Goal: Communication & Community: Ask a question

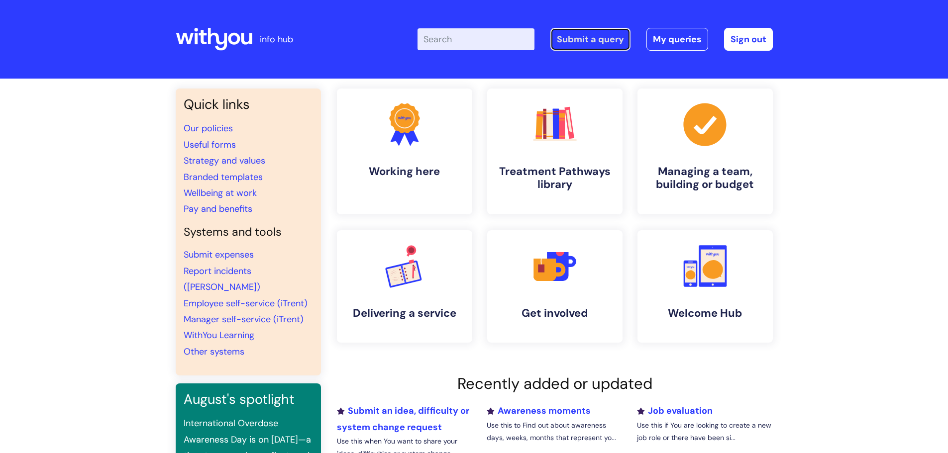
click at [598, 39] on link "Submit a query" at bounding box center [590, 39] width 80 height 23
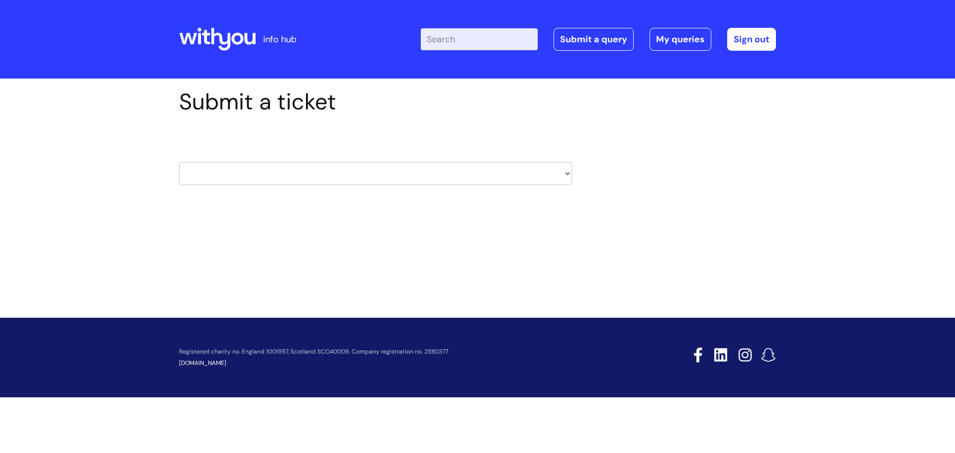
click at [567, 167] on select "HR / People IT and Support Clinical Drug Alerts Finance Accounts Data Support T…" at bounding box center [375, 173] width 393 height 23
select select "it_and_support"
click at [179, 162] on select "HR / People IT and Support Clinical Drug Alerts Finance Accounts Data Support T…" at bounding box center [375, 173] width 393 height 23
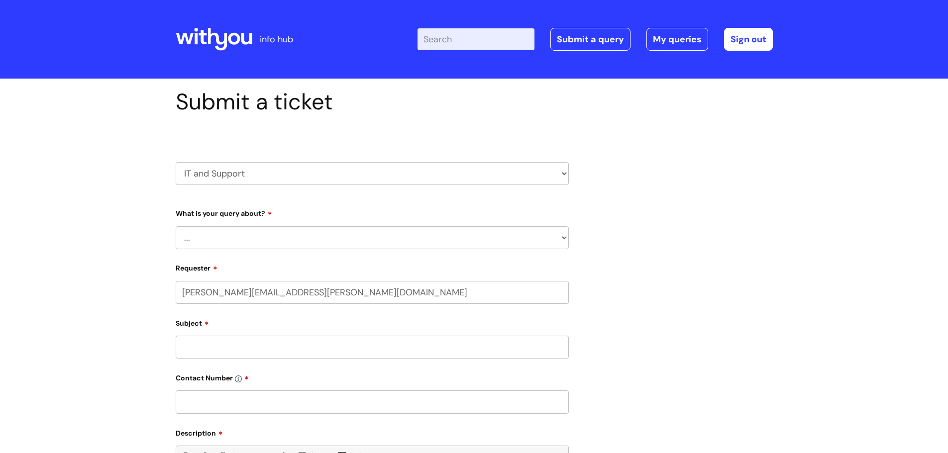
click at [557, 243] on select "... Mobile Phone Reset & MFA Accounts, Starters and Leavers IT Hardware issue I…" at bounding box center [372, 237] width 393 height 23
select select "Something Else"
click at [176, 226] on select "... Mobile Phone Reset & MFA Accounts, Starters and Leavers IT Hardware issue I…" at bounding box center [372, 237] width 393 height 23
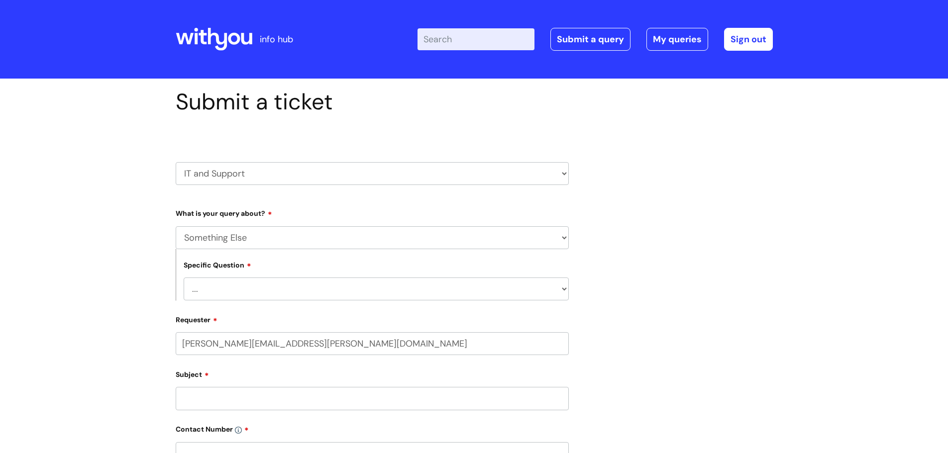
click at [283, 295] on select "... My problem is not listed" at bounding box center [376, 289] width 385 height 23
select select "My problem is not listed"
click at [184, 278] on select "... My problem is not listed" at bounding box center [376, 289] width 385 height 23
click at [247, 401] on input "Subject" at bounding box center [372, 398] width 393 height 23
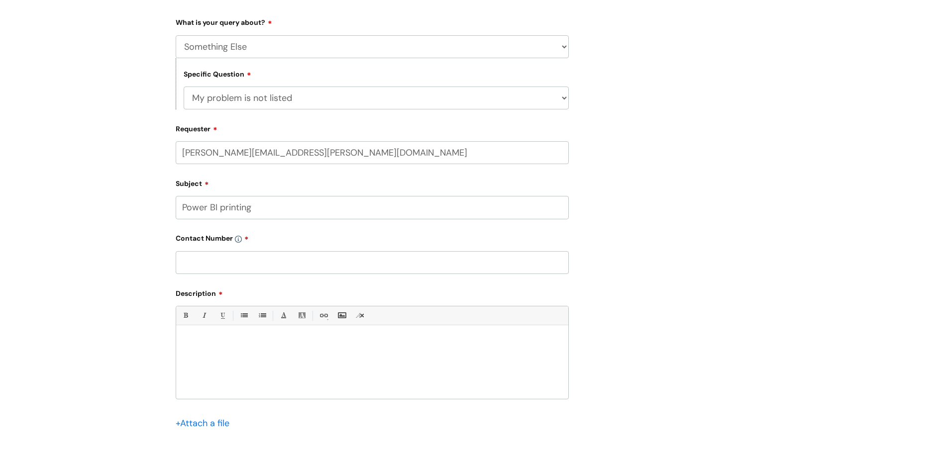
scroll to position [216, 0]
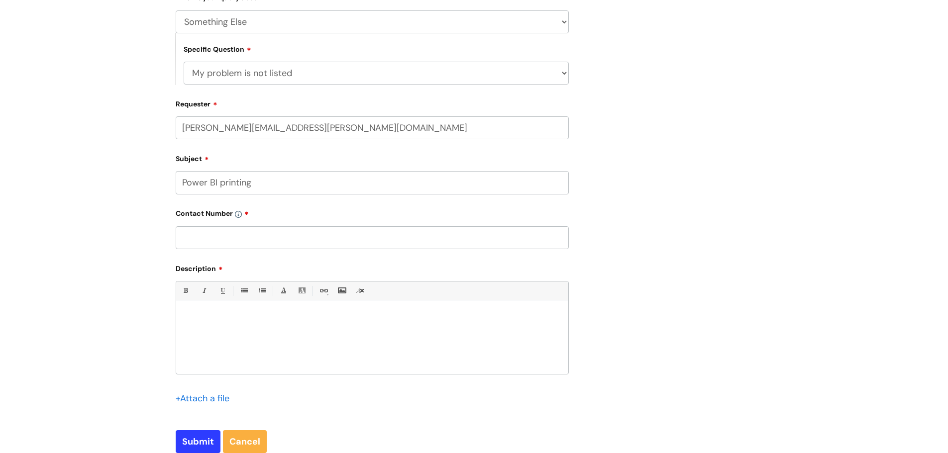
type input "Power BI printing"
click at [307, 242] on input "text" at bounding box center [372, 237] width 393 height 23
paste input "07855 167399"
type input "07855 167399"
click at [249, 321] on p at bounding box center [372, 317] width 377 height 9
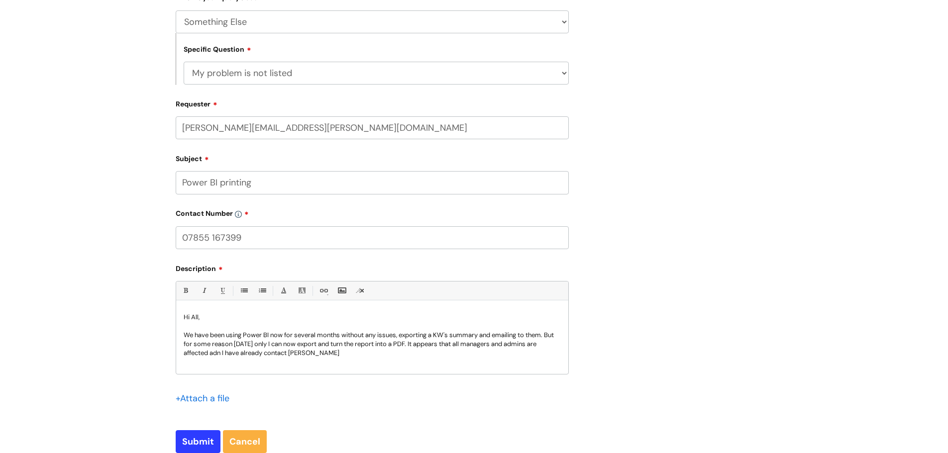
click at [323, 353] on p "We have been using Power BI now for several months without any issues, exportin…" at bounding box center [372, 344] width 377 height 27
click at [216, 357] on p "We have been using Power BI now for several months without any issues, exportin…" at bounding box center [372, 344] width 377 height 27
click at [544, 335] on p "We have been using Power BI now for several months without any issues, exportin…" at bounding box center [372, 344] width 377 height 27
drag, startPoint x: 552, startPoint y: 336, endPoint x: 531, endPoint y: 334, distance: 21.5
click at [531, 334] on p "We have been using Power BI now for several months without any issues, exportin…" at bounding box center [372, 344] width 377 height 27
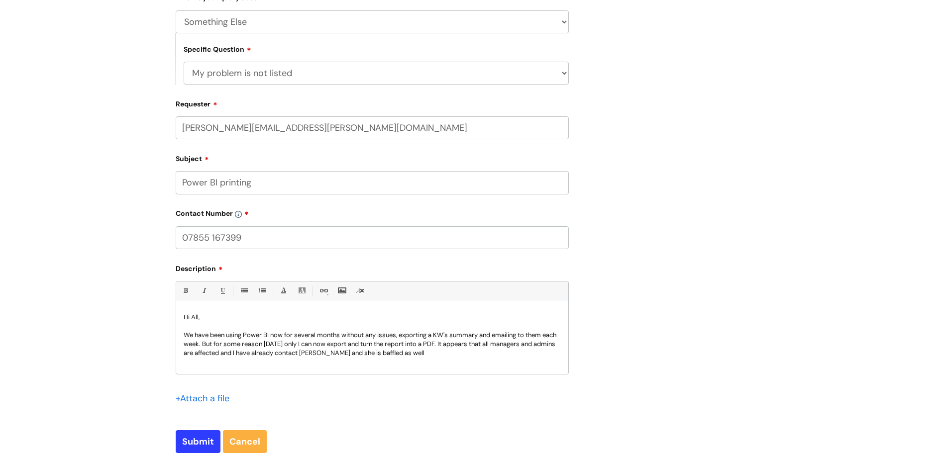
click at [295, 350] on p "We have been using Power BI now for several months without any issues, exportin…" at bounding box center [372, 344] width 377 height 27
drag, startPoint x: 257, startPoint y: 352, endPoint x: 242, endPoint y: 352, distance: 14.9
click at [242, 352] on p "We have been using Power BI now for several months without any issues, exportin…" at bounding box center [372, 344] width 377 height 27
click at [458, 353] on p "We have been using Power BI now for several months without any issues, exportin…" at bounding box center [372, 344] width 377 height 27
click at [461, 352] on p "We have been using Power BI now for several months without any issues, exportin…" at bounding box center [372, 344] width 377 height 27
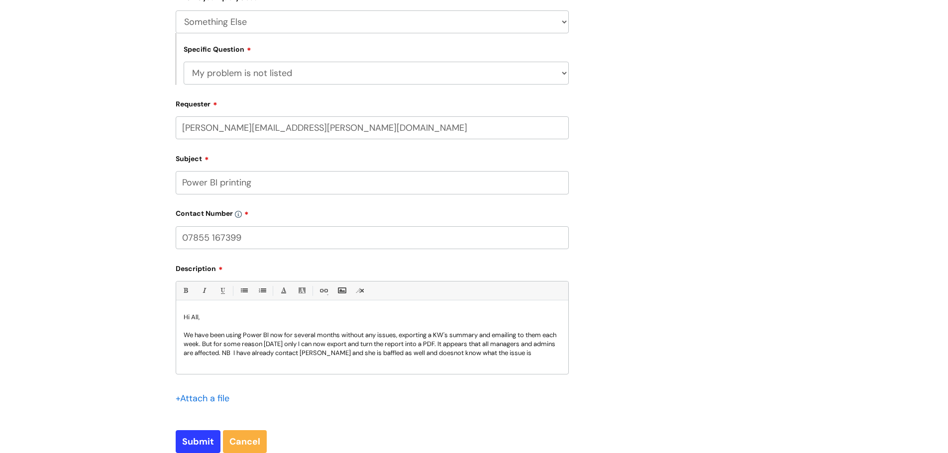
click at [464, 352] on p "We have been using Power BI now for several months without any issues, exportin…" at bounding box center [372, 344] width 377 height 27
click at [198, 439] on input "Submit" at bounding box center [198, 441] width 45 height 23
type input "Please Wait..."
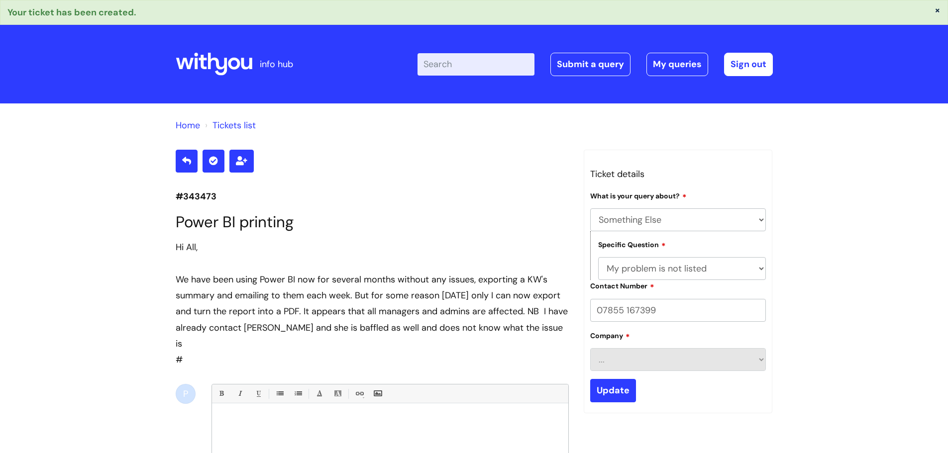
select select "Something Else"
select select "My problem is not listed"
